Goal: Task Accomplishment & Management: Manage account settings

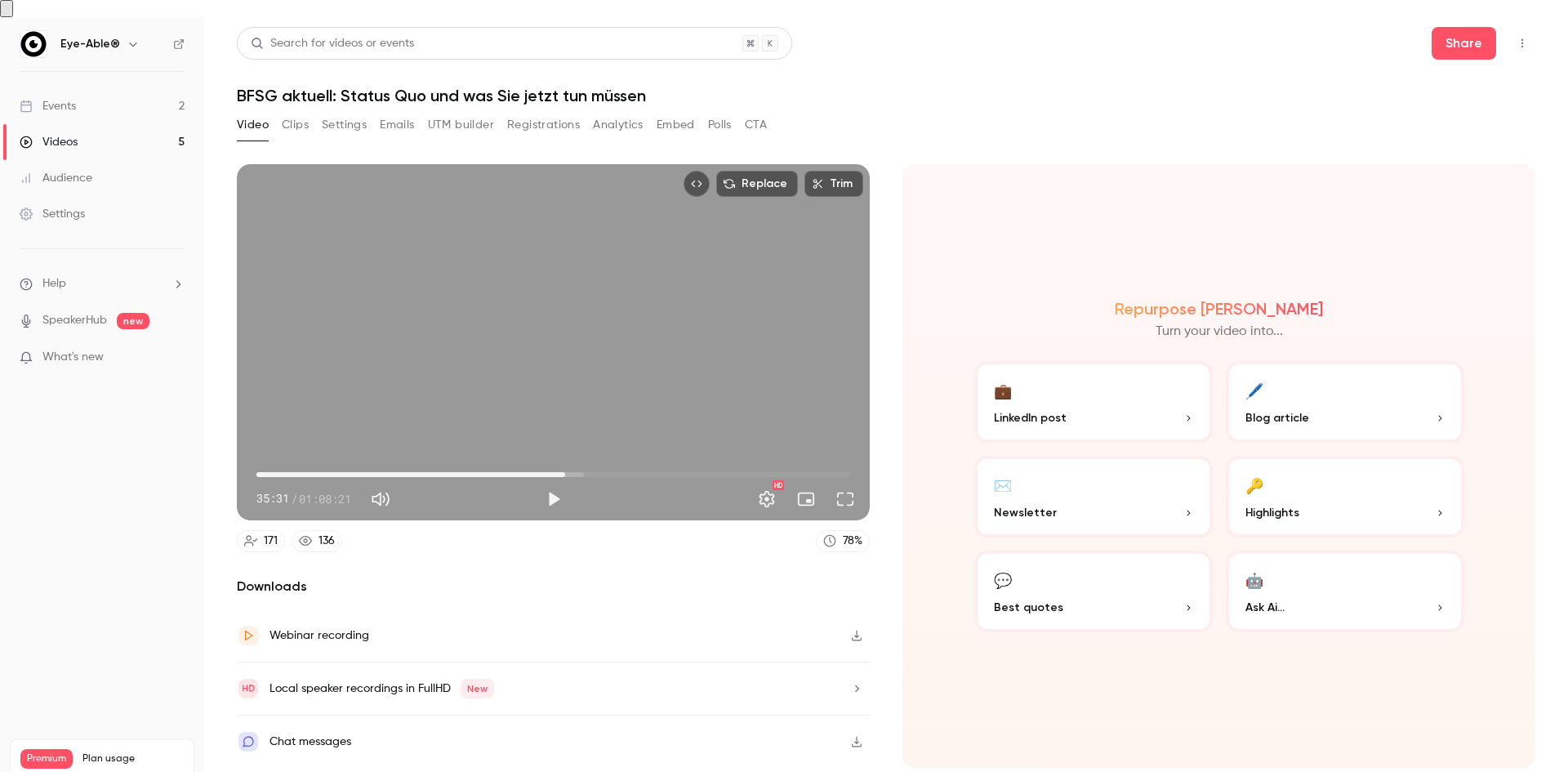
click at [113, 126] on link "Videos 5" at bounding box center [102, 142] width 204 height 36
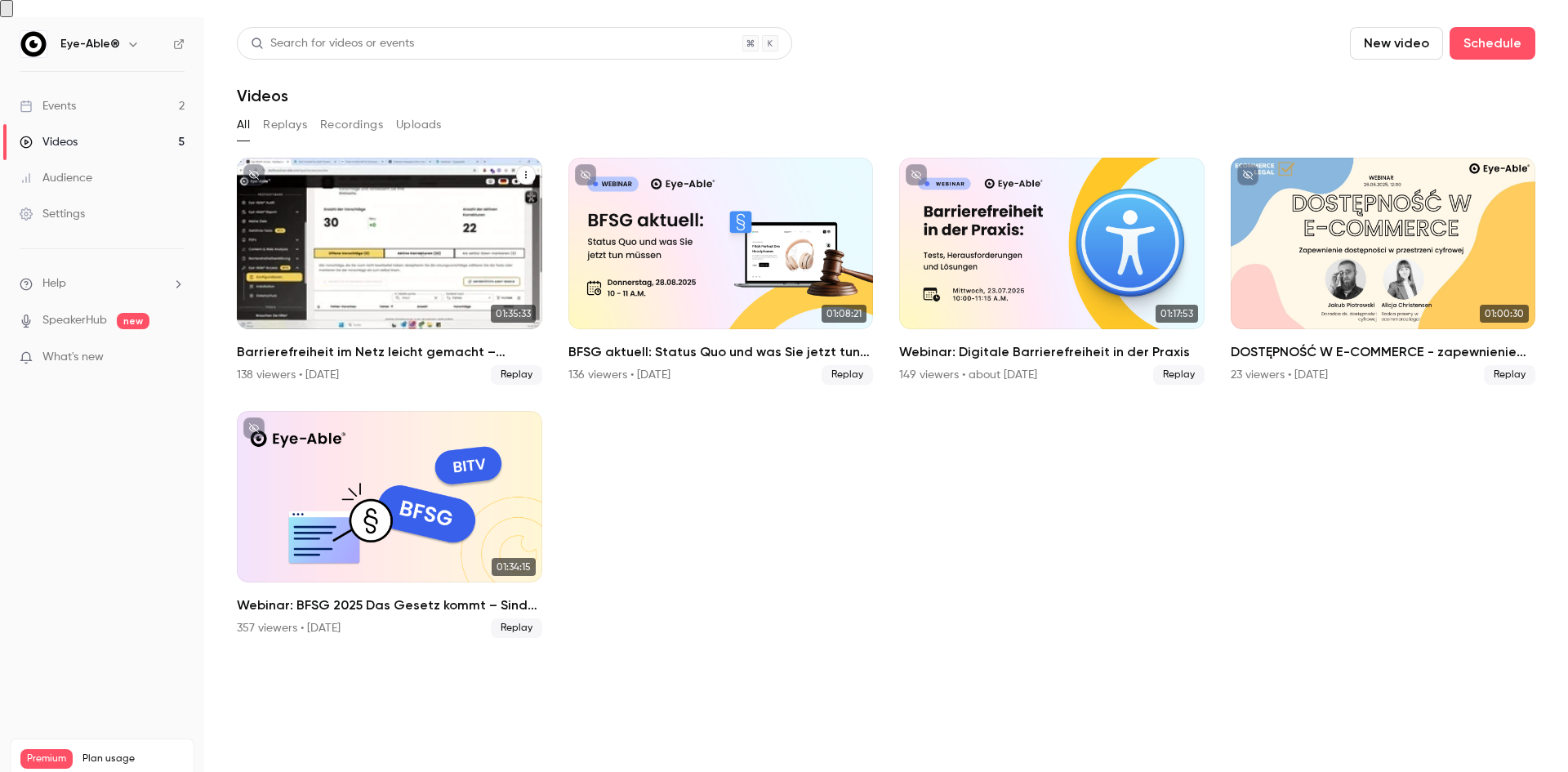
click at [437, 245] on div "Barrierefreiheit im Netz leicht gemacht – Vorteile für Non-Profits" at bounding box center [390, 244] width 305 height 172
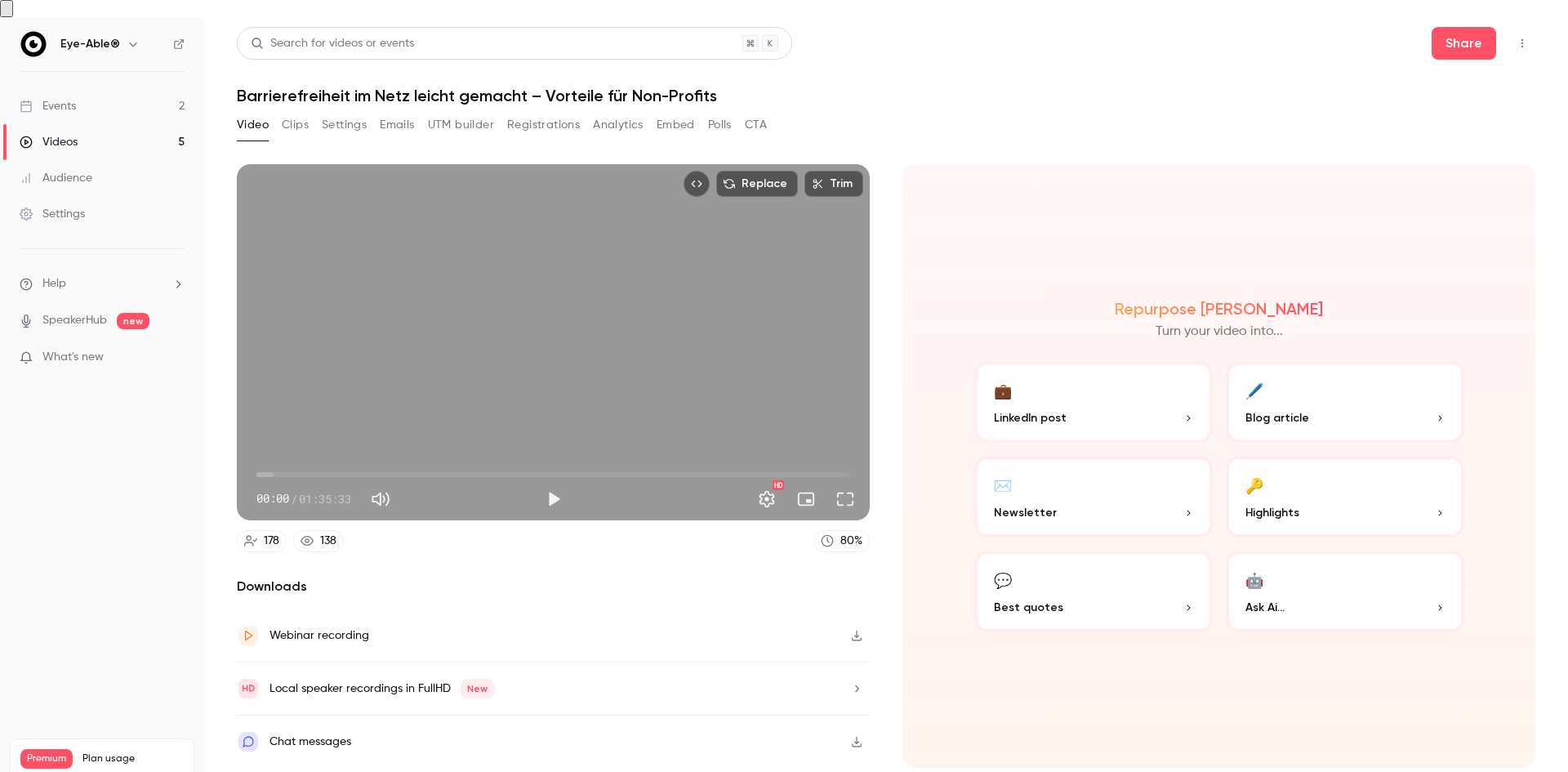
click at [395, 112] on button "Emails" at bounding box center [397, 126] width 35 height 26
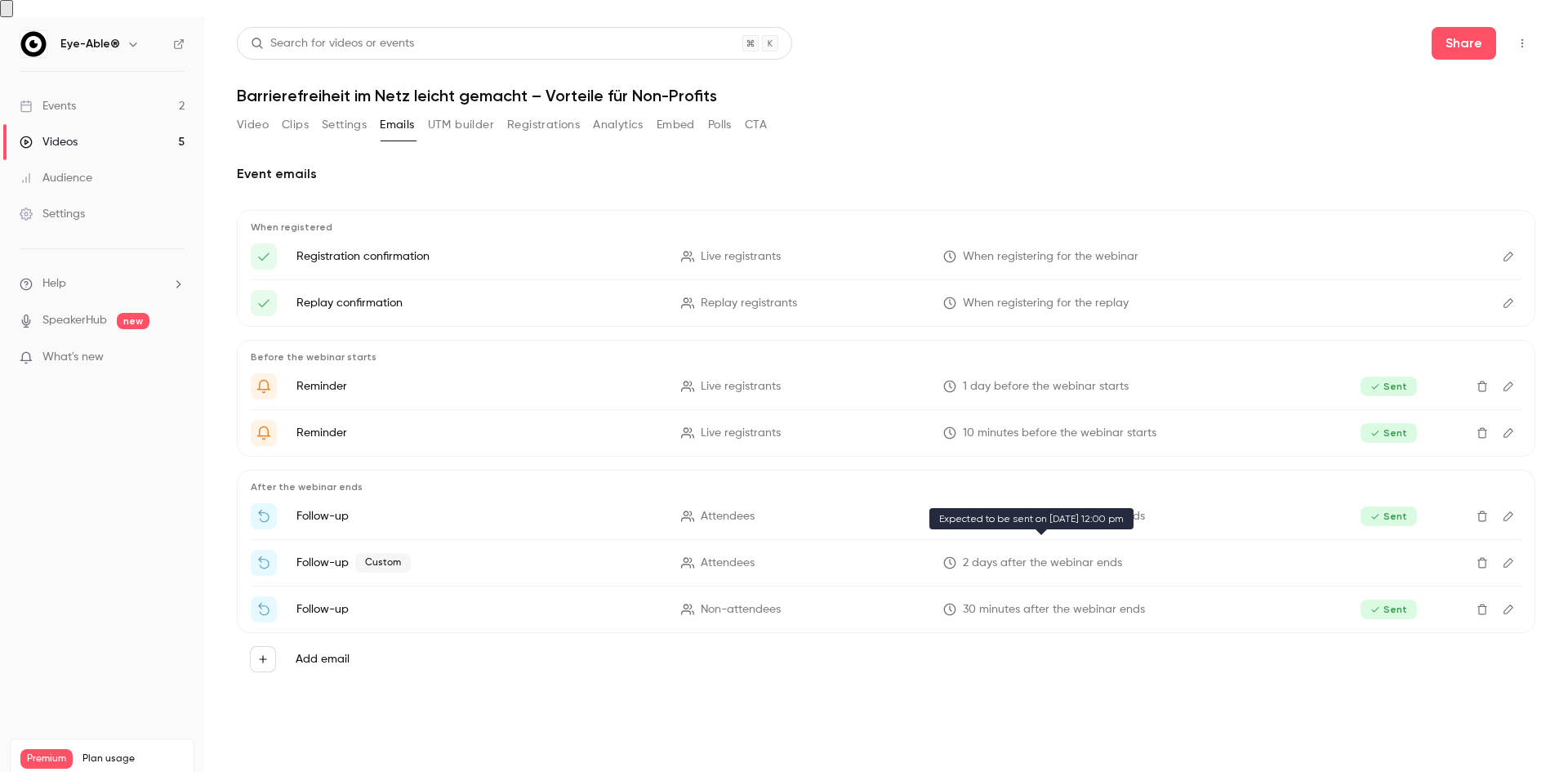
click at [968, 555] on span "2 days after the webinar ends" at bounding box center [1042, 563] width 159 height 17
drag, startPoint x: 586, startPoint y: 533, endPoint x: 555, endPoint y: 533, distance: 31.0
click at [567, 550] on li "Follow-up Custom Attendees 2 days after the webinar ends" at bounding box center [886, 563] width 1271 height 26
click at [369, 553] on span "Custom" at bounding box center [382, 563] width 55 height 20
click at [307, 553] on p "Follow-up Custom" at bounding box center [479, 563] width 365 height 20
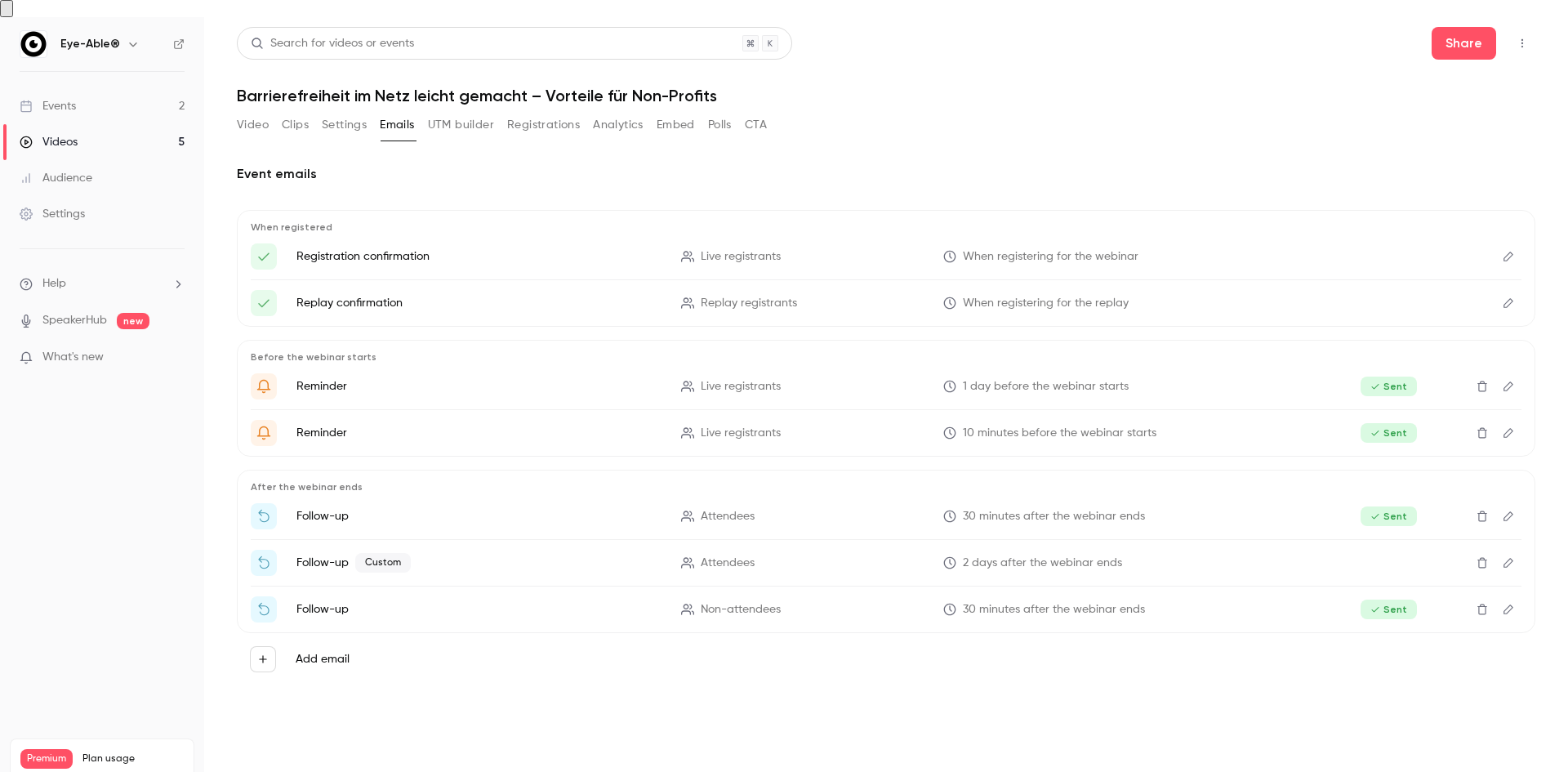
click at [1505, 557] on icon "Edit" at bounding box center [1509, 563] width 13 height 12
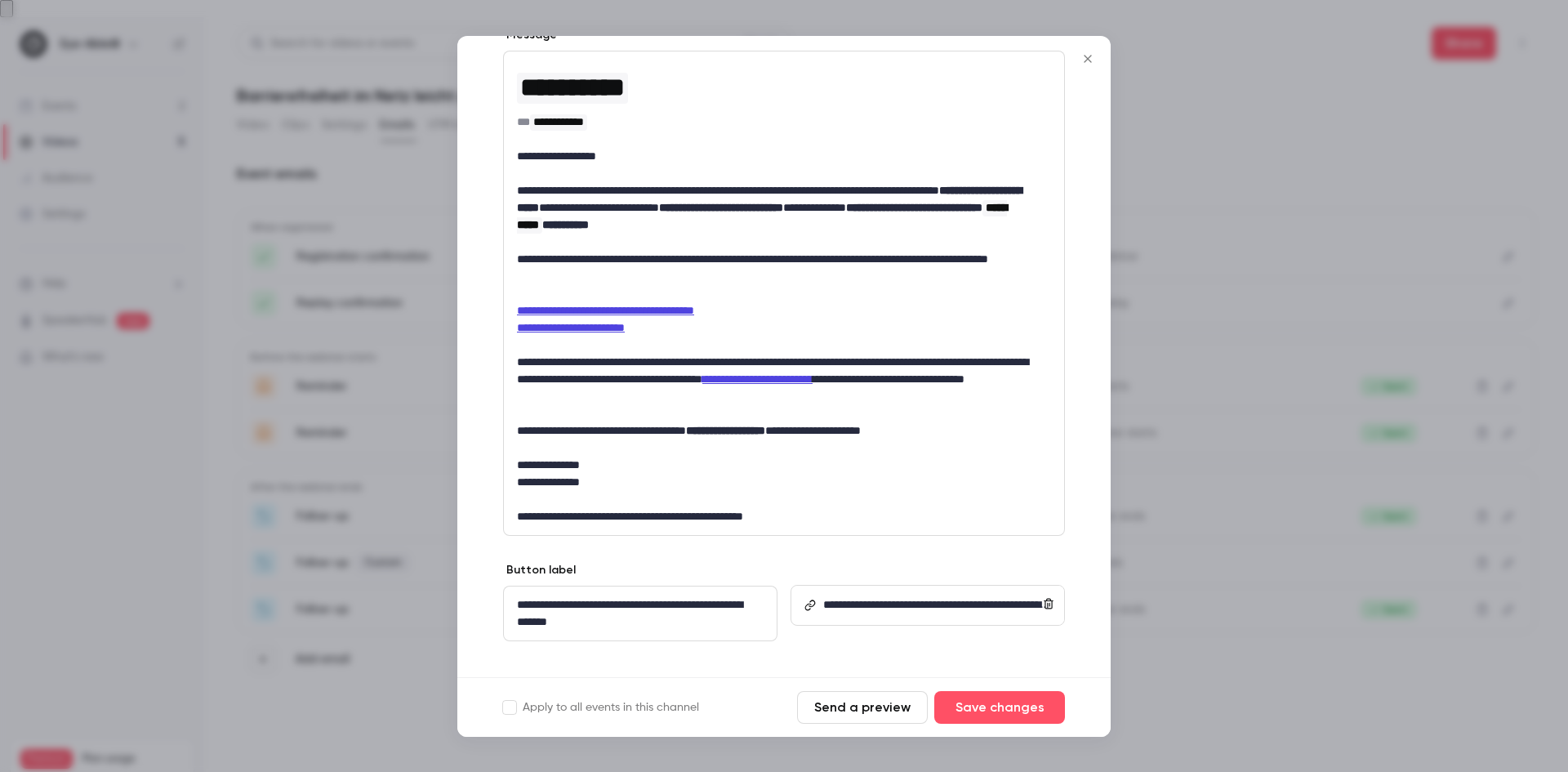
scroll to position [304, 0]
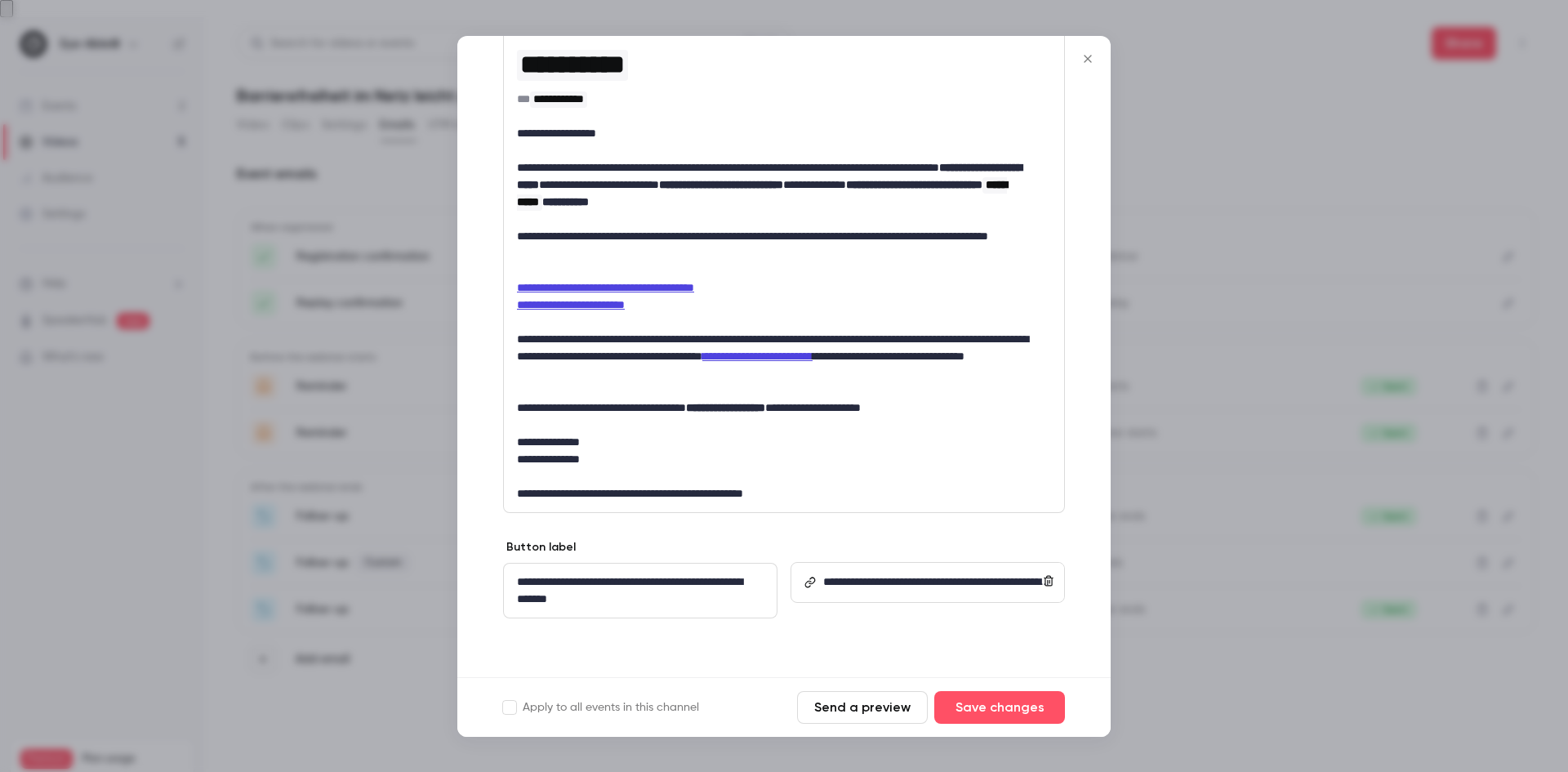
click at [1087, 46] on button "Close" at bounding box center [1088, 59] width 33 height 33
